Goal: Task Accomplishment & Management: Manage account settings

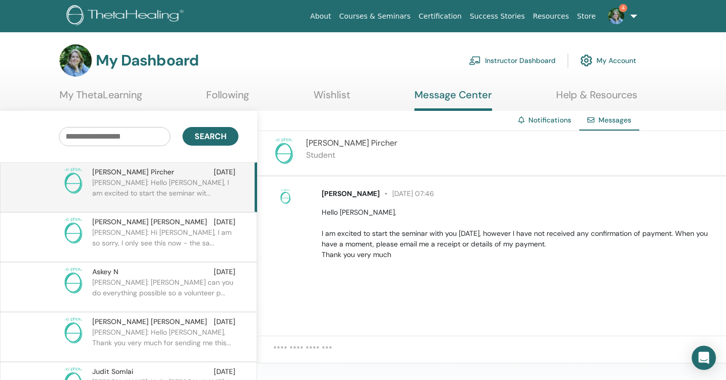
click at [614, 16] on img at bounding box center [616, 16] width 16 height 16
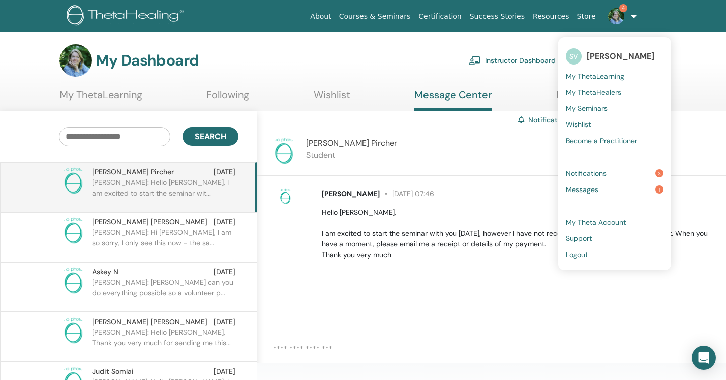
click at [505, 50] on link "Instructor Dashboard" at bounding box center [512, 60] width 87 height 22
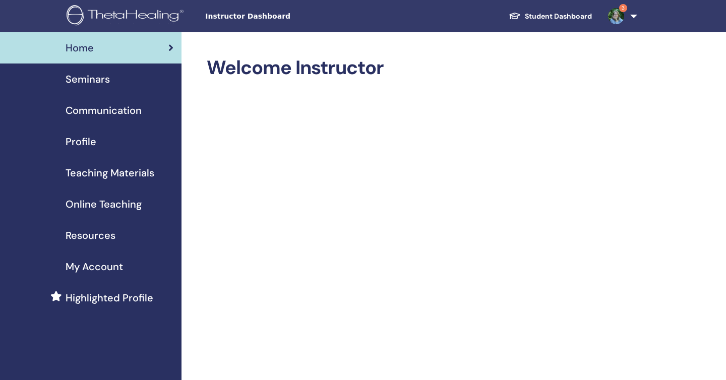
click at [100, 77] on span "Seminars" at bounding box center [88, 79] width 44 height 15
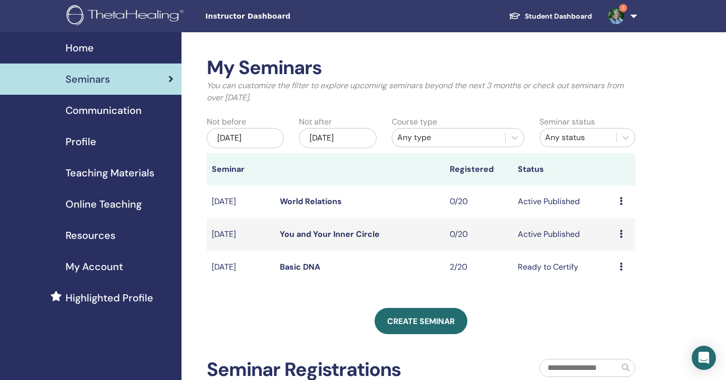
click at [298, 268] on link "Basic DNA" at bounding box center [300, 267] width 40 height 11
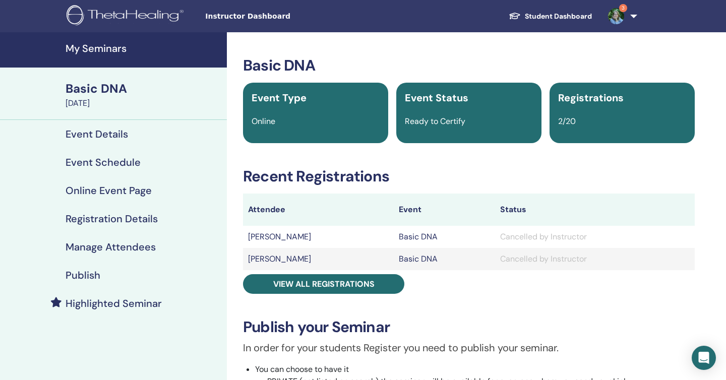
click at [282, 241] on td "[PERSON_NAME]" at bounding box center [318, 237] width 151 height 22
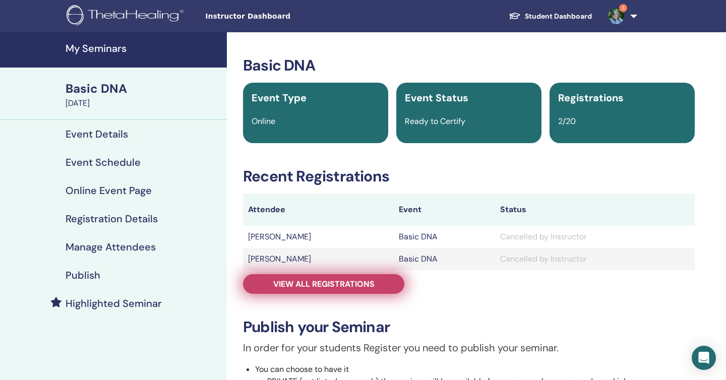
click at [297, 278] on link "View all registrations" at bounding box center [323, 284] width 161 height 20
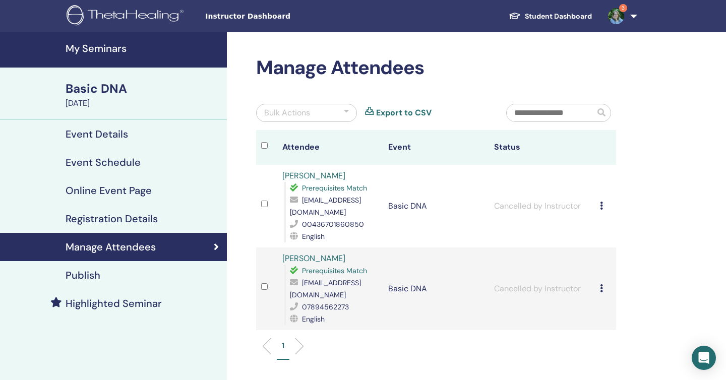
click at [620, 10] on span "3" at bounding box center [623, 8] width 8 height 8
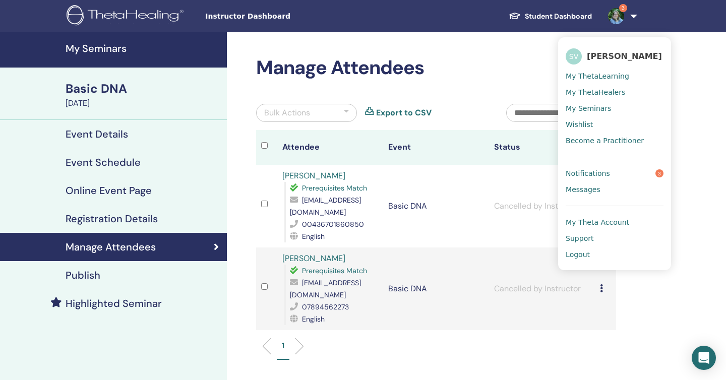
click at [597, 171] on span "Notifications" at bounding box center [588, 173] width 44 height 9
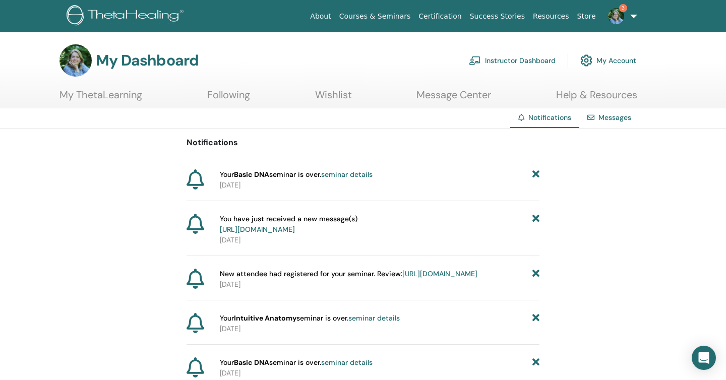
click at [538, 173] on icon at bounding box center [536, 175] width 7 height 11
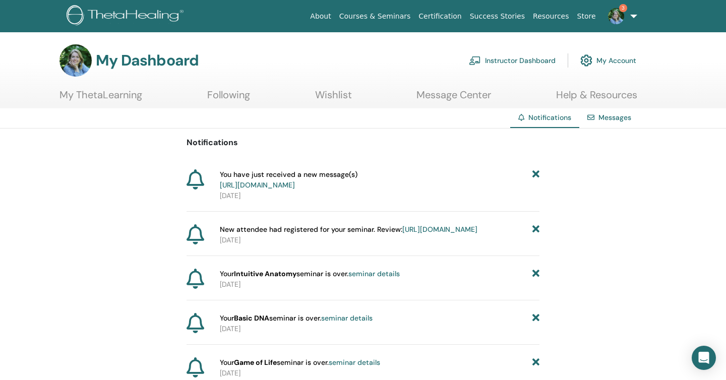
click at [538, 173] on icon at bounding box center [536, 180] width 7 height 21
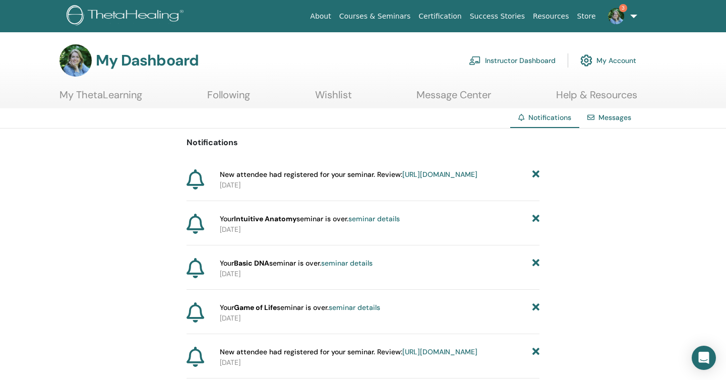
click at [538, 173] on icon at bounding box center [536, 175] width 7 height 11
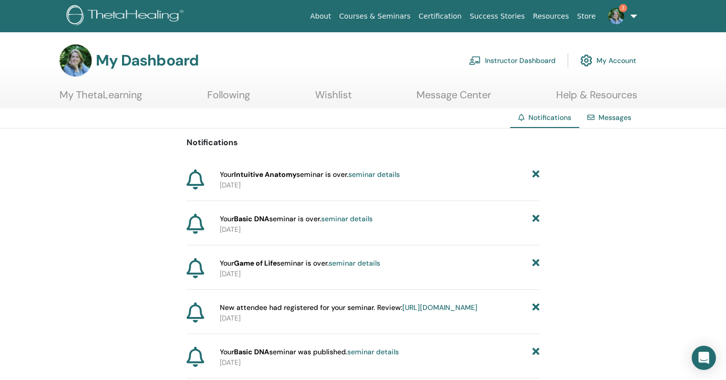
click at [538, 173] on icon at bounding box center [536, 175] width 7 height 11
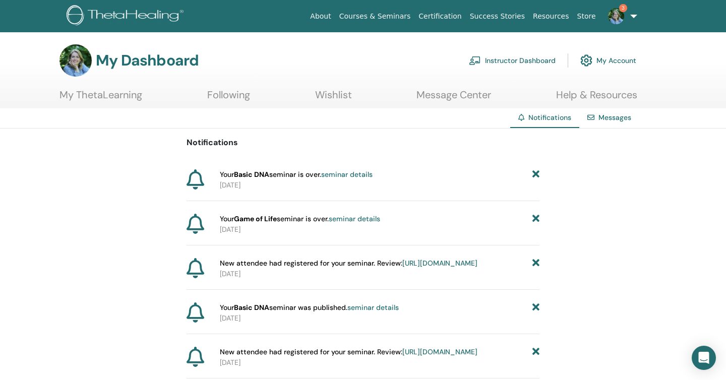
click at [538, 173] on icon at bounding box center [536, 175] width 7 height 11
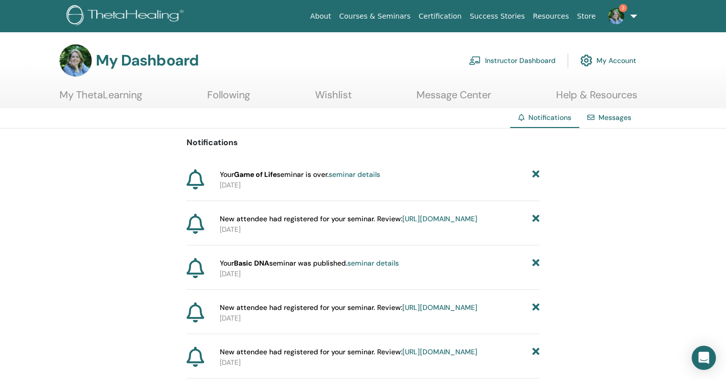
click at [538, 173] on icon at bounding box center [536, 175] width 7 height 11
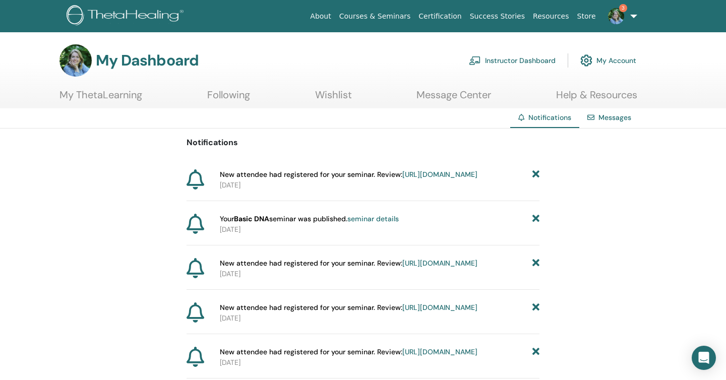
click at [538, 173] on icon at bounding box center [536, 175] width 7 height 11
